Goal: Find specific page/section: Find specific page/section

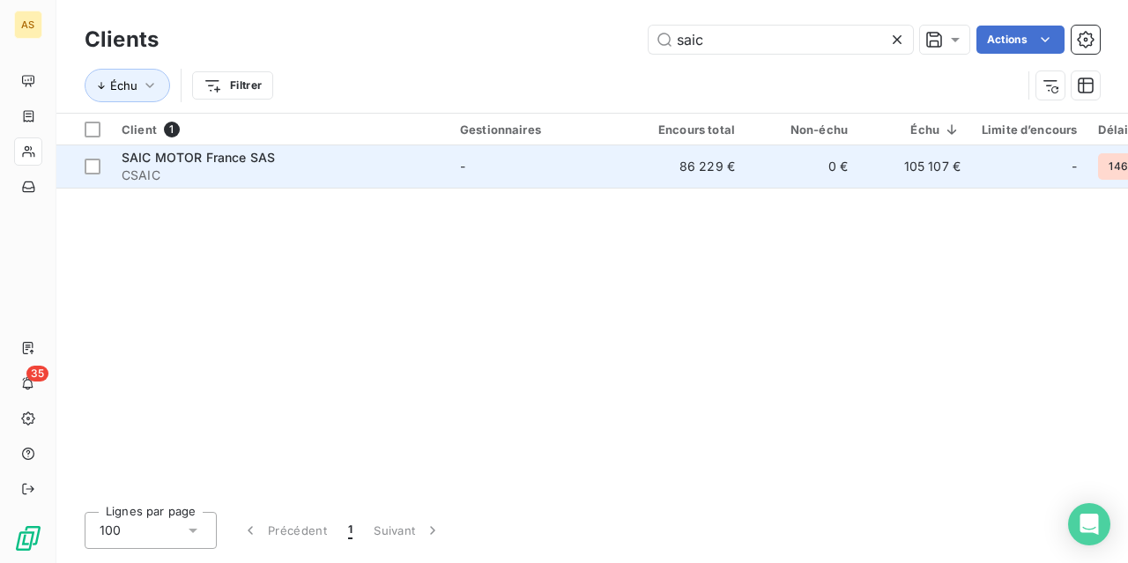
type input "saic"
click at [309, 167] on span "CSAIC" at bounding box center [280, 176] width 317 height 18
